Goal: Transaction & Acquisition: Purchase product/service

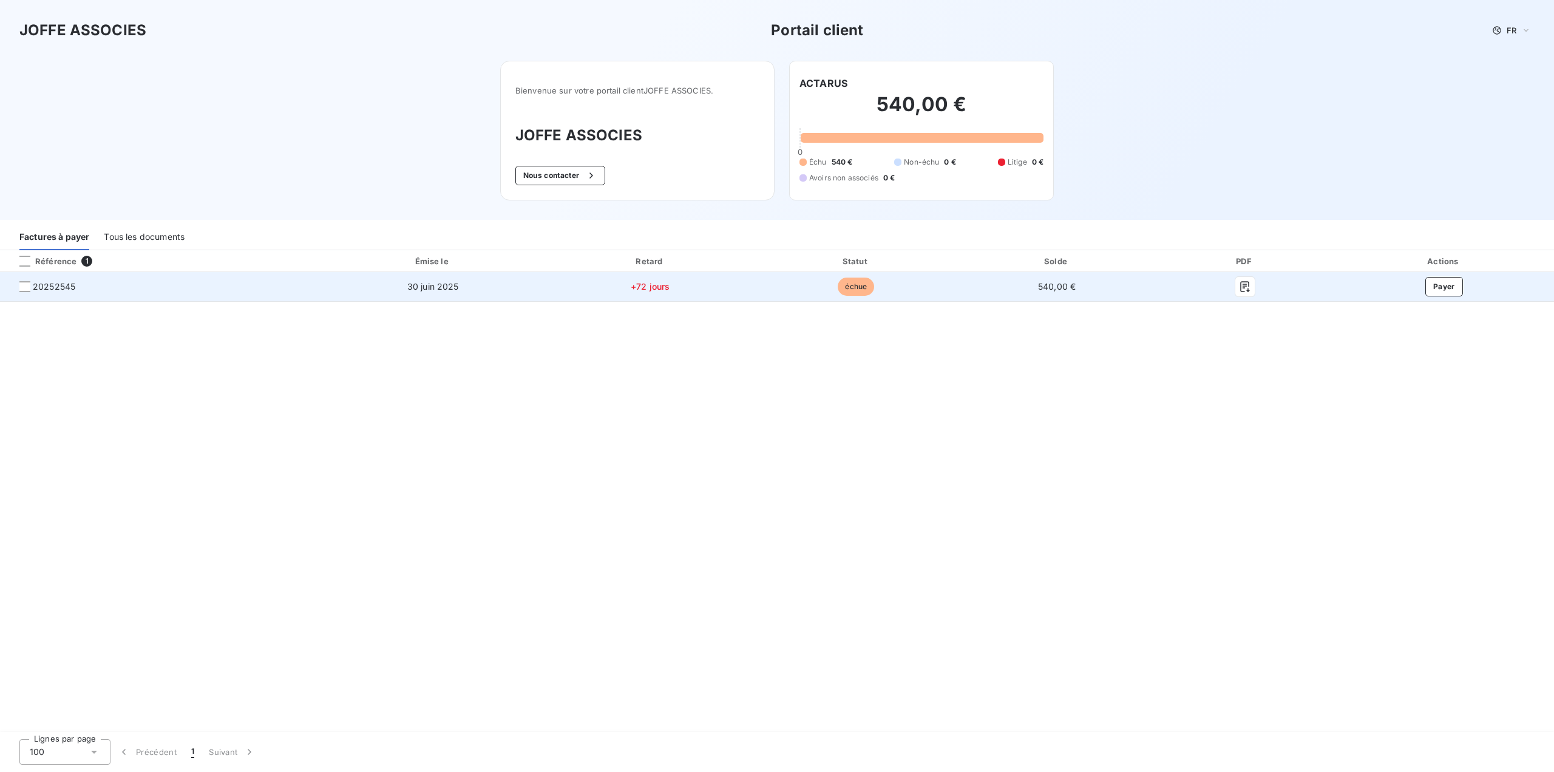
click at [62, 288] on span "20252545" at bounding box center [54, 286] width 42 height 12
click at [24, 288] on div at bounding box center [24, 286] width 11 height 11
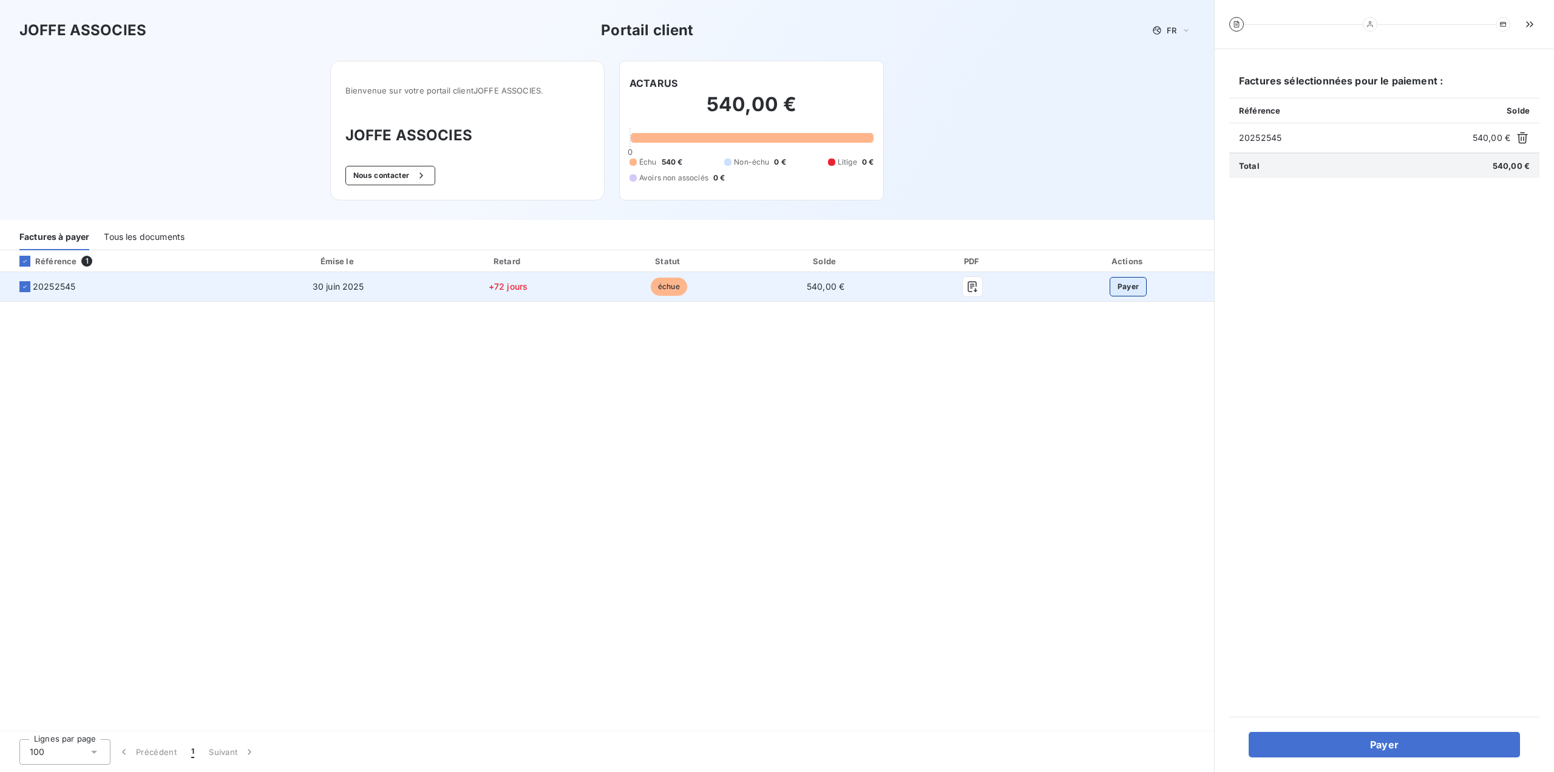
click at [1129, 285] on button "Payer" at bounding box center [1129, 286] width 38 height 19
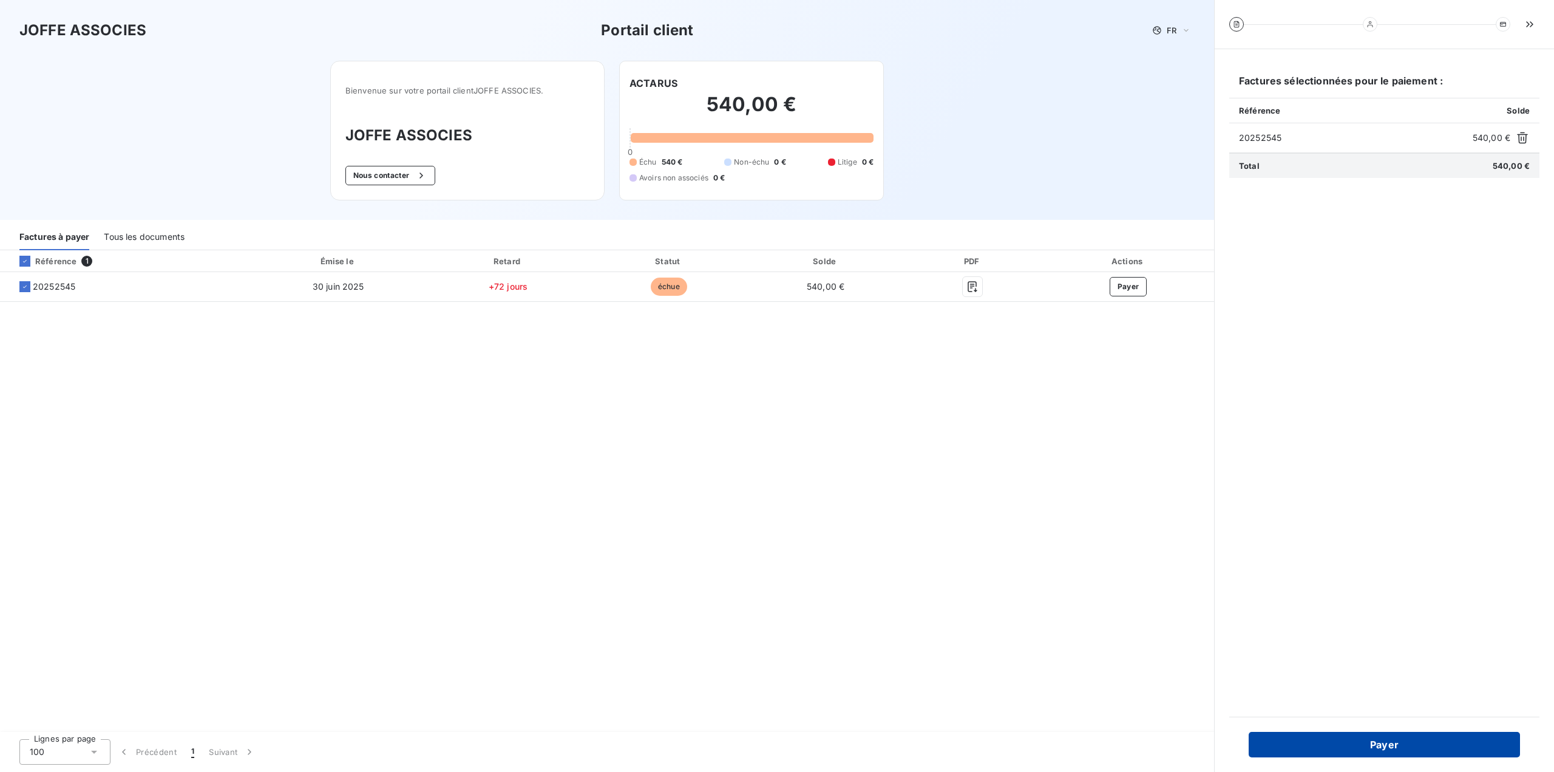
click at [1376, 740] on button "Payer" at bounding box center [1384, 744] width 271 height 25
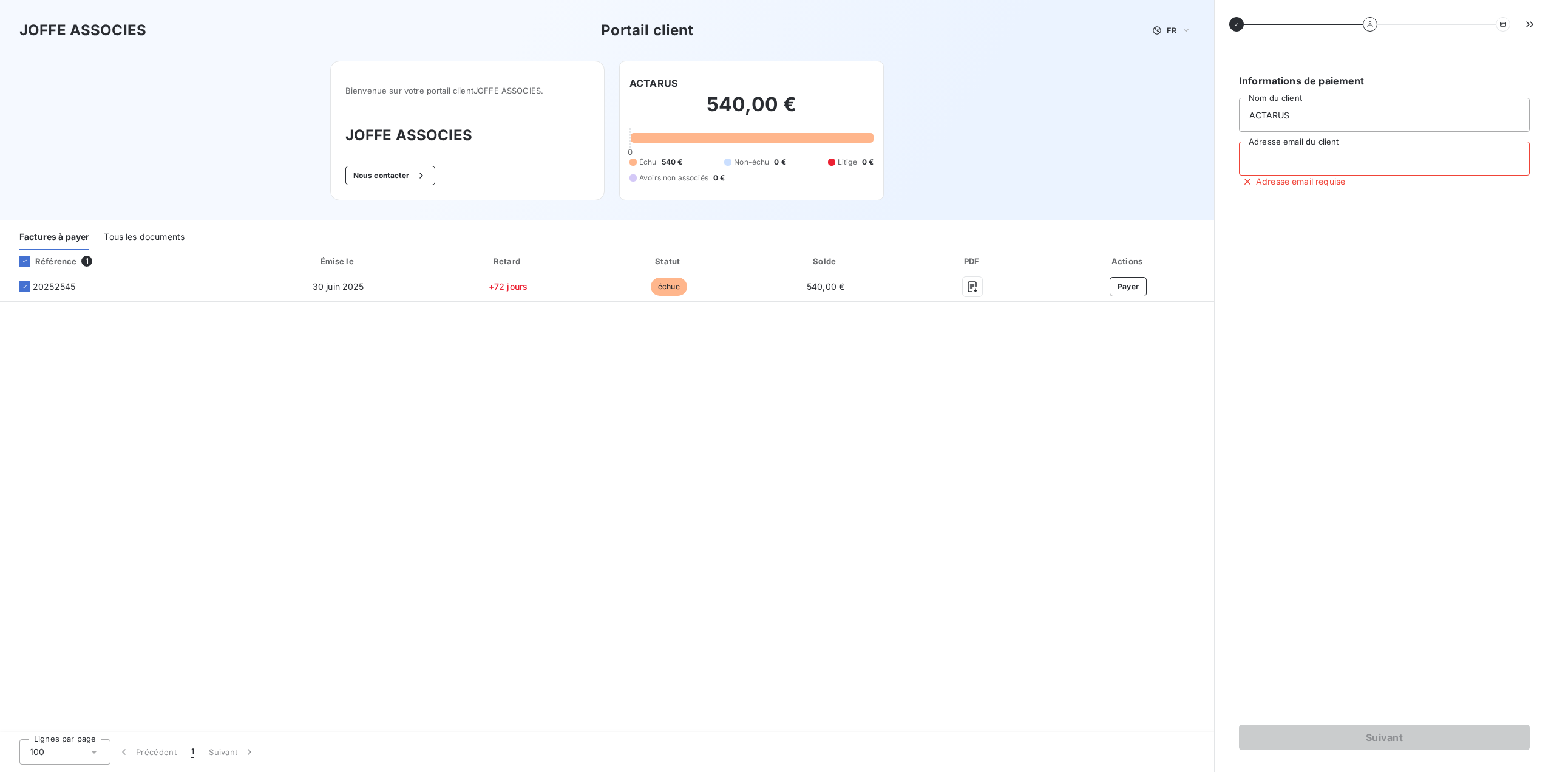
click at [1342, 162] on input "Adresse email du client" at bounding box center [1384, 158] width 291 height 34
type input "thwies@gmail.com"
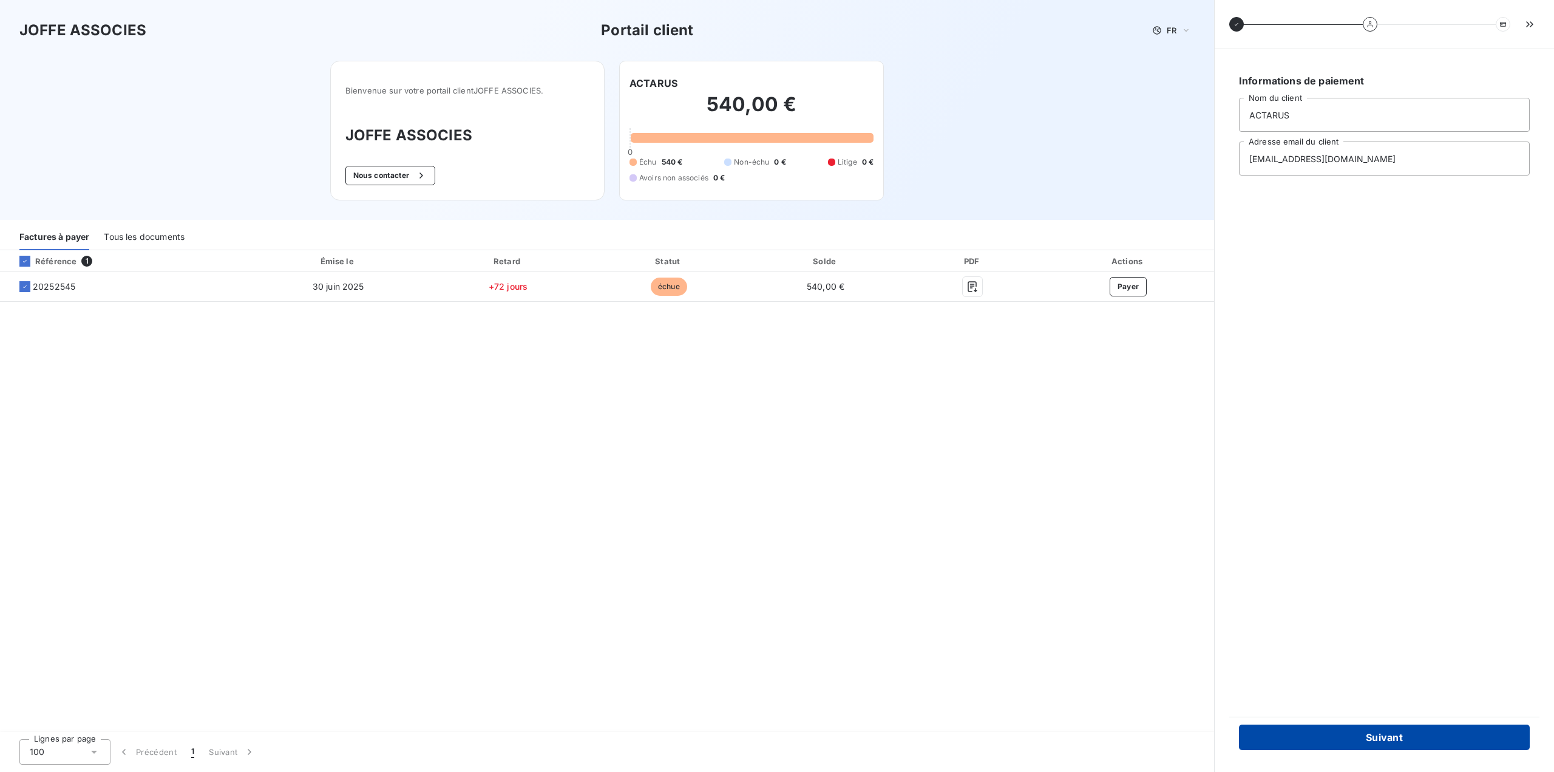
click at [1393, 742] on button "Suivant" at bounding box center [1384, 736] width 291 height 25
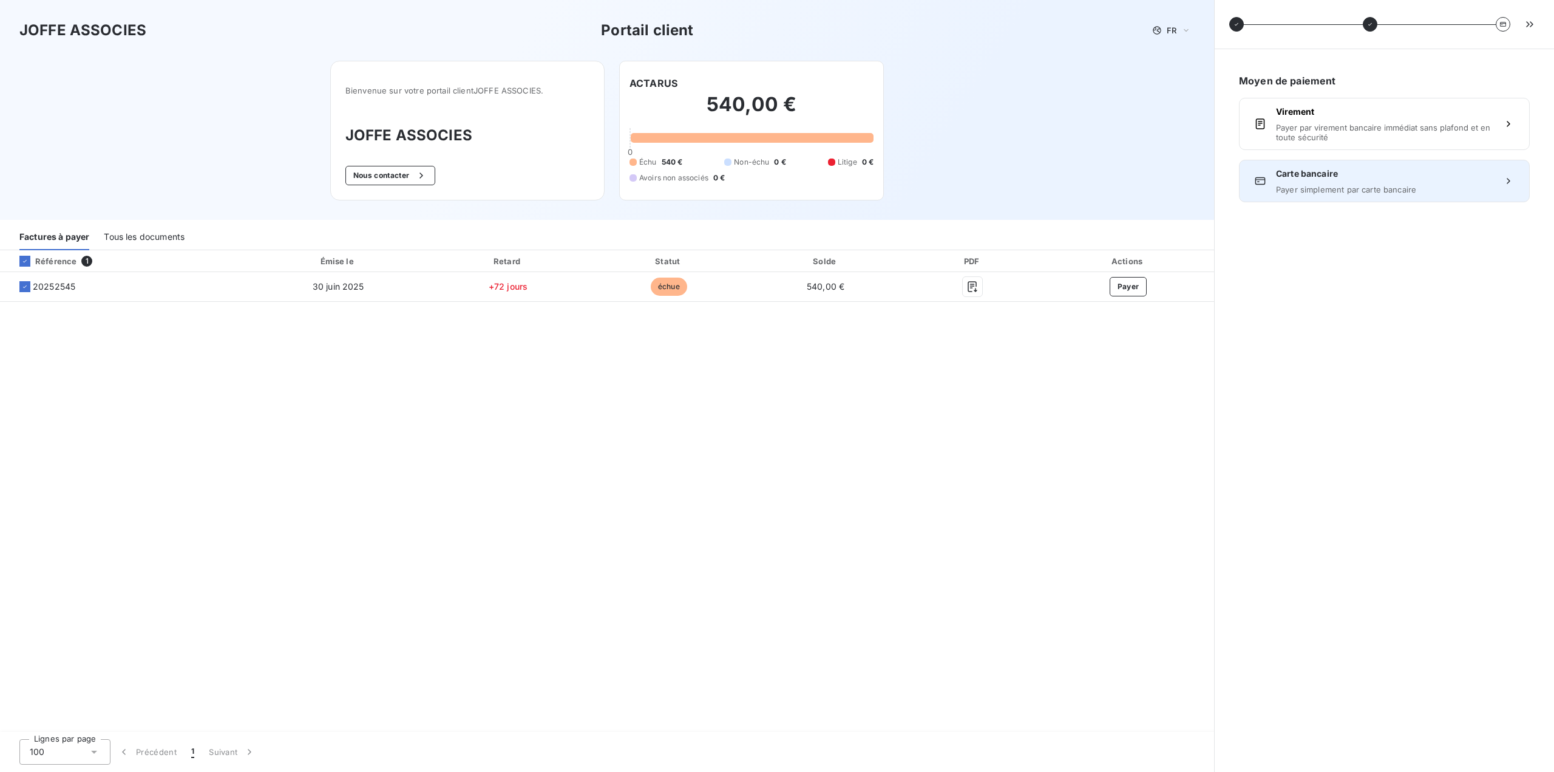
click at [1361, 191] on span "Payer simplement par carte bancaire" at bounding box center [1384, 190] width 217 height 10
